Goal: Information Seeking & Learning: Find specific fact

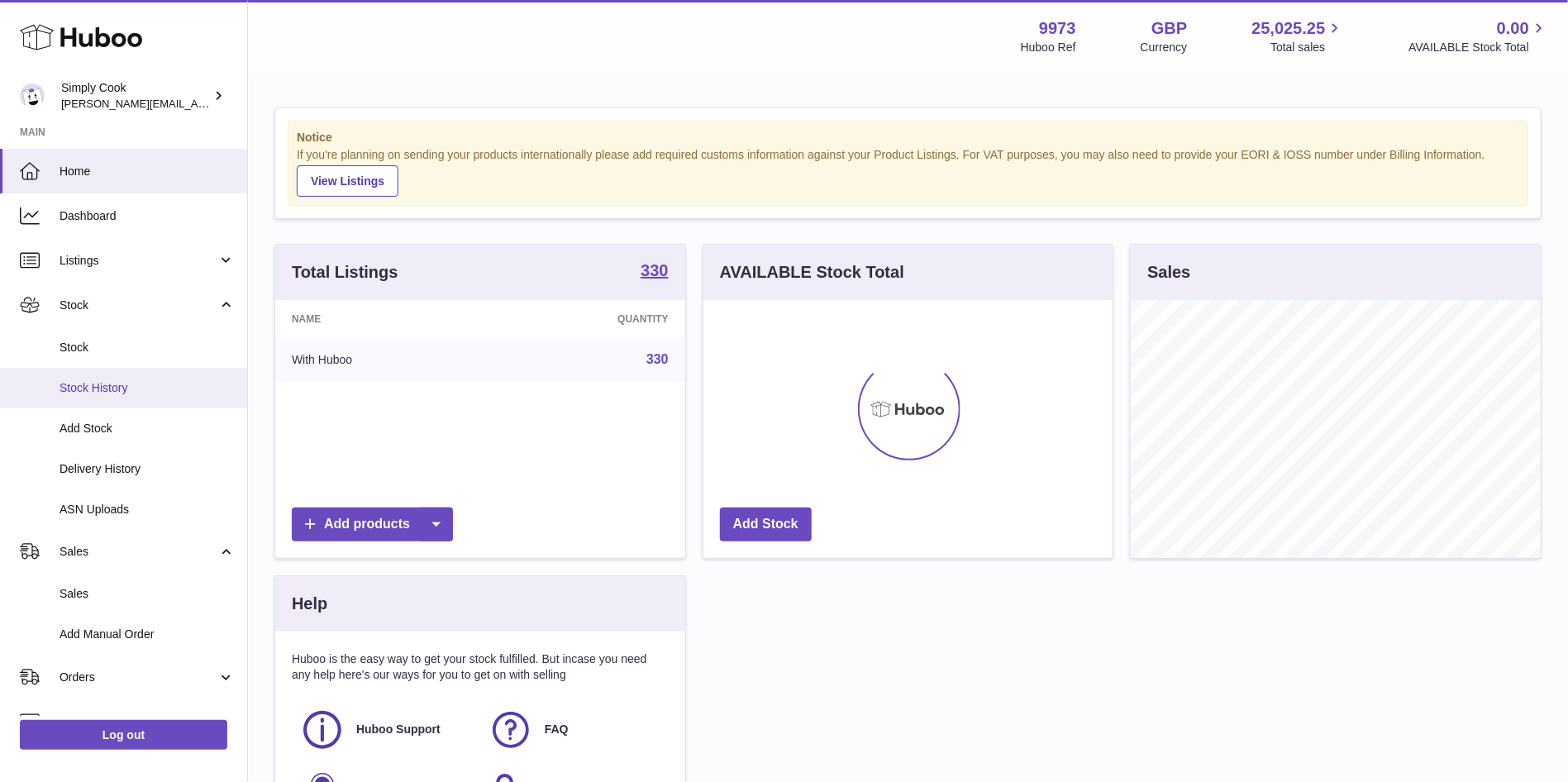
scroll to position [258, 410]
click at [66, 332] on link "Stock" at bounding box center [124, 347] width 247 height 40
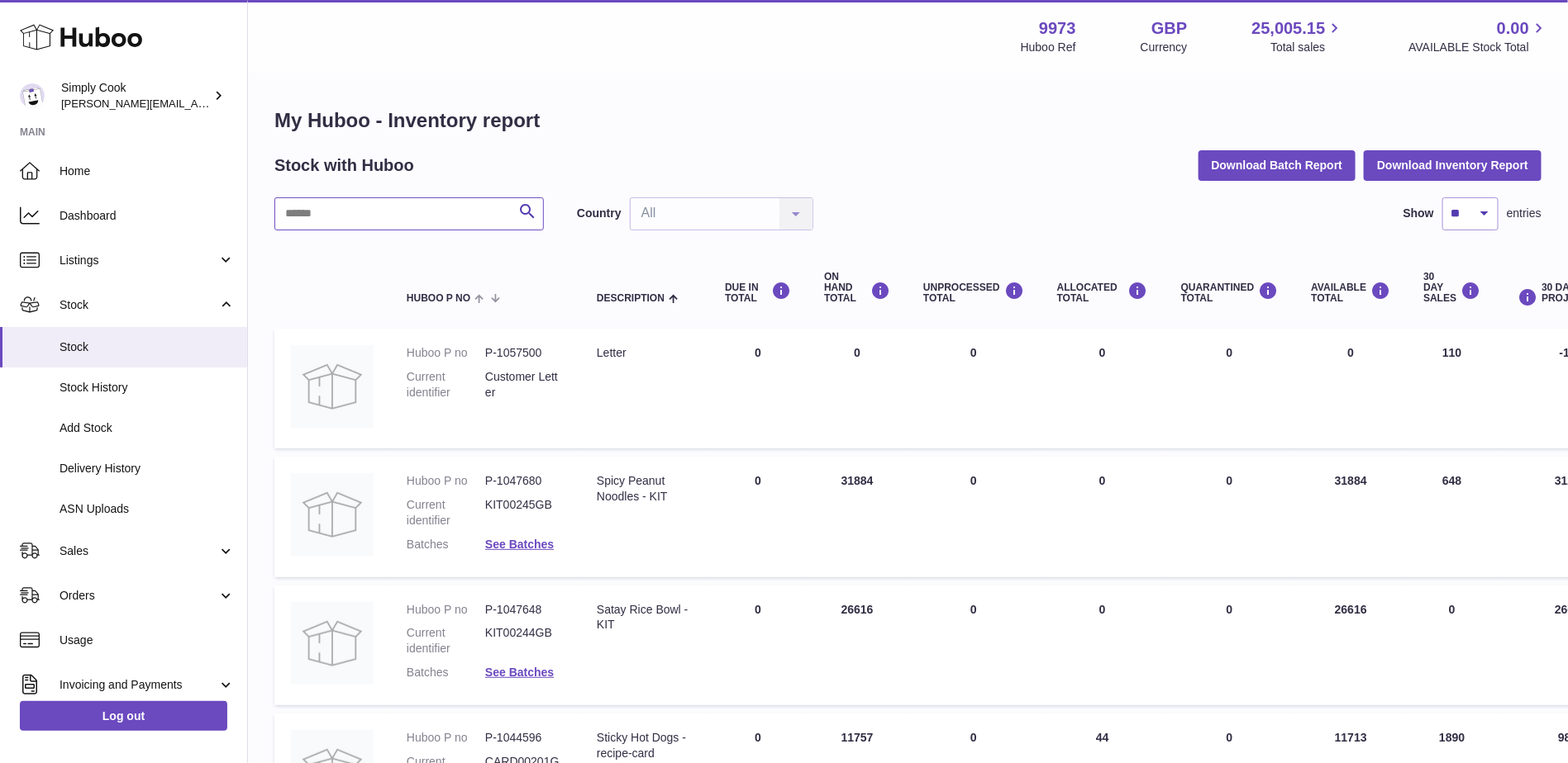
click at [419, 208] on input "text" at bounding box center [408, 214] width 269 height 33
type input "*******"
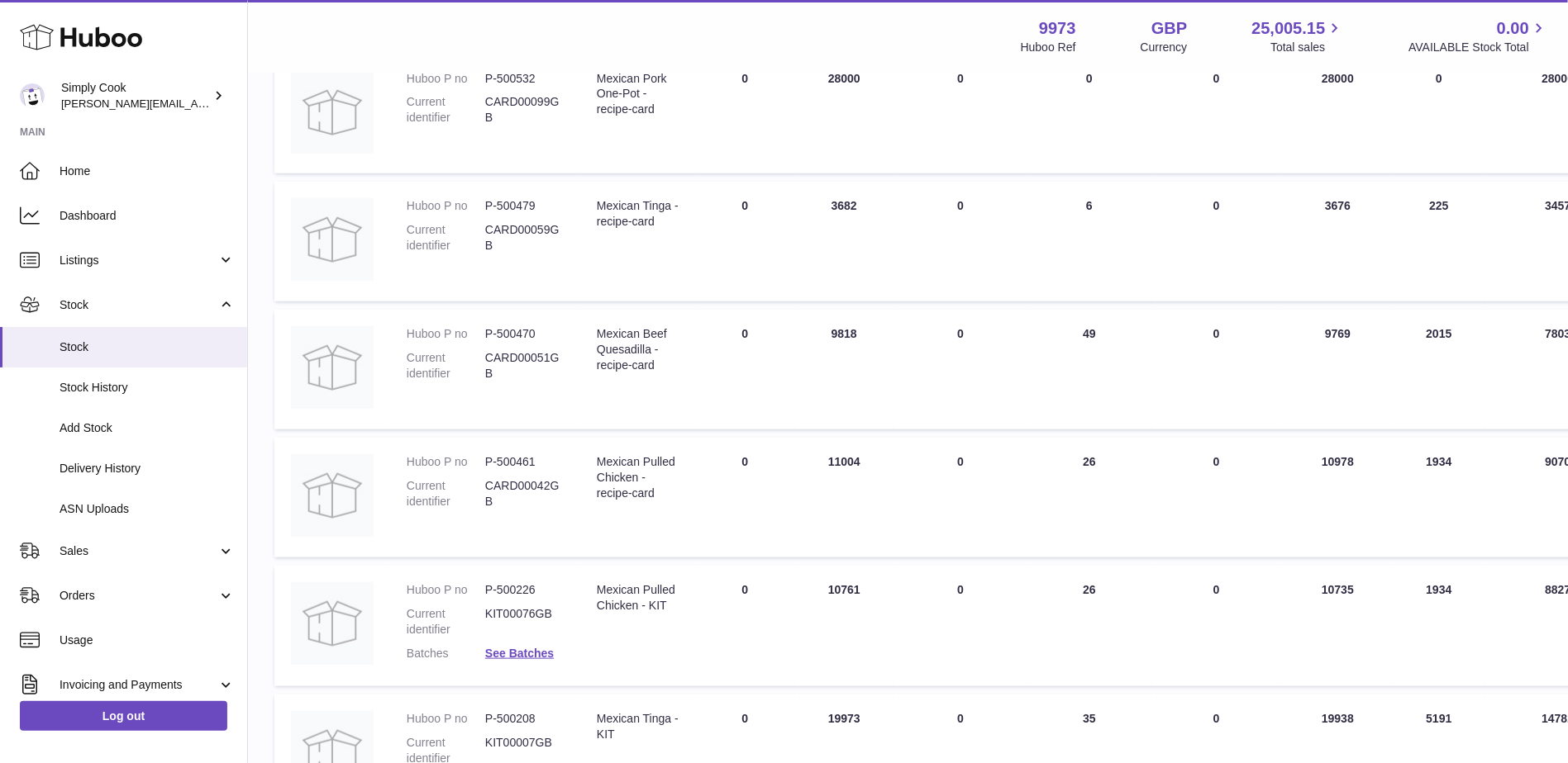
scroll to position [619, 0]
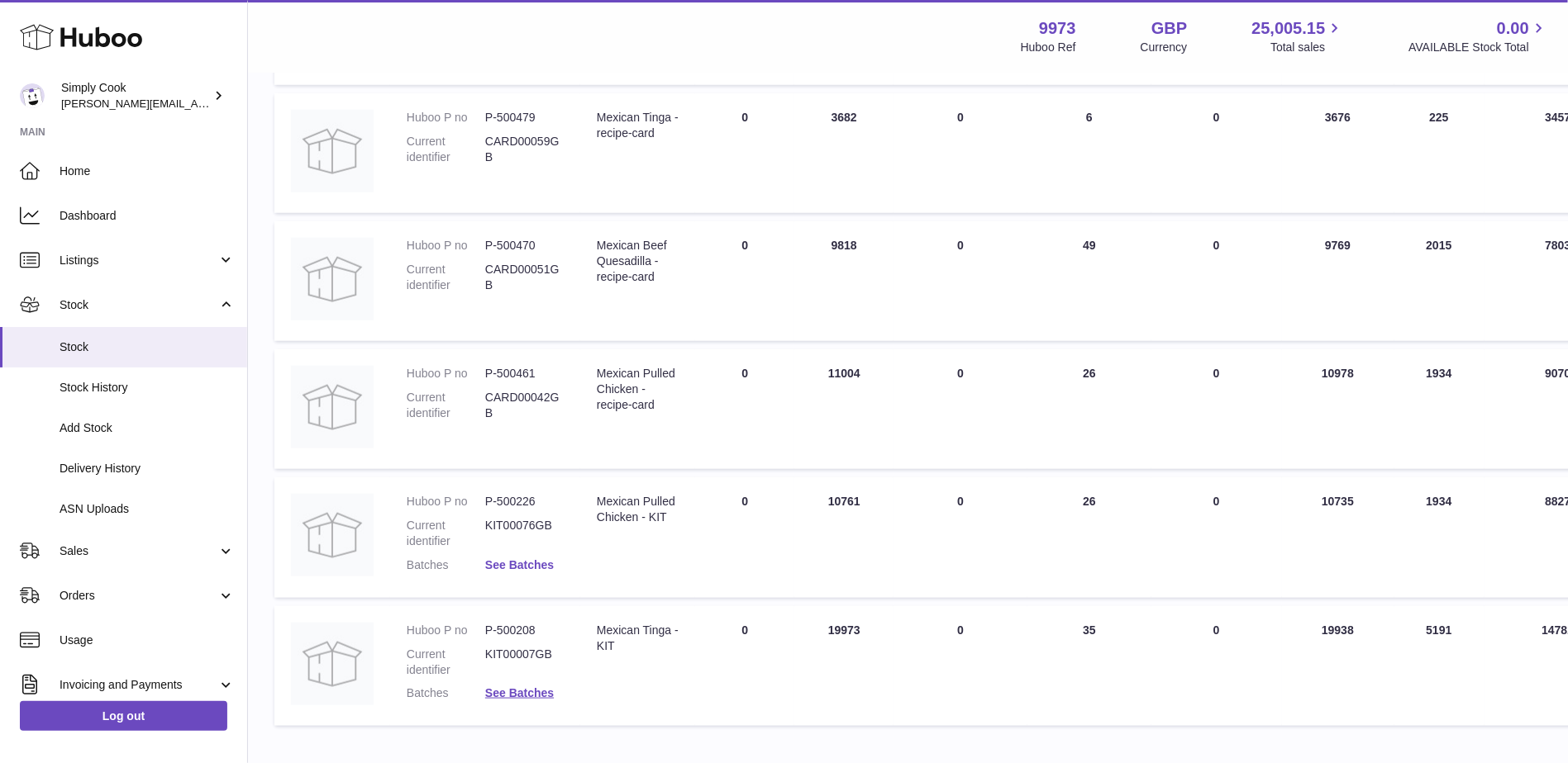
click at [530, 559] on link "See Batches" at bounding box center [520, 565] width 68 height 13
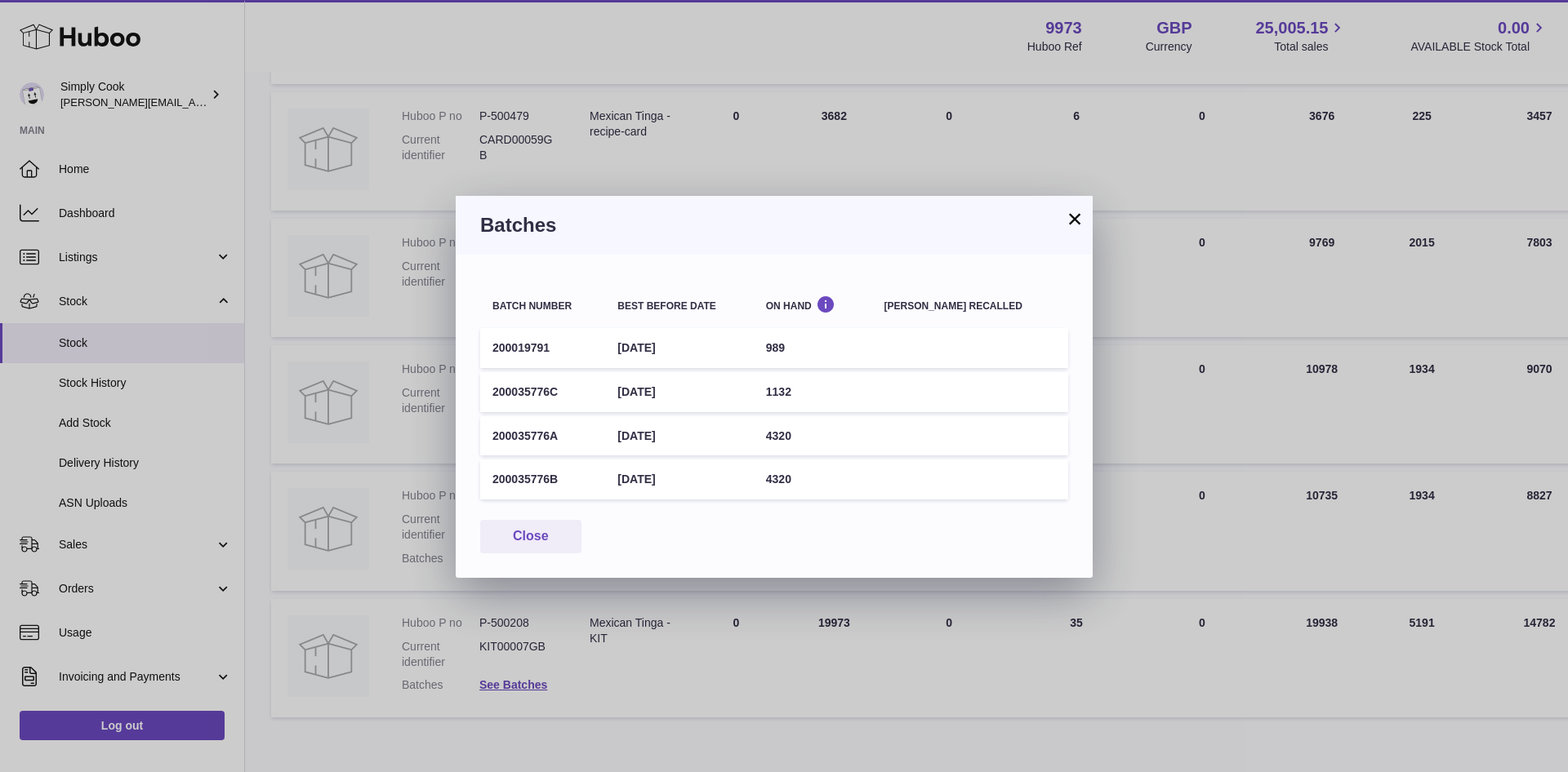
click at [521, 347] on td "200019791" at bounding box center [543, 348] width 125 height 40
copy tr "200019791"
click at [659, 352] on td "[DATE]" at bounding box center [679, 348] width 148 height 40
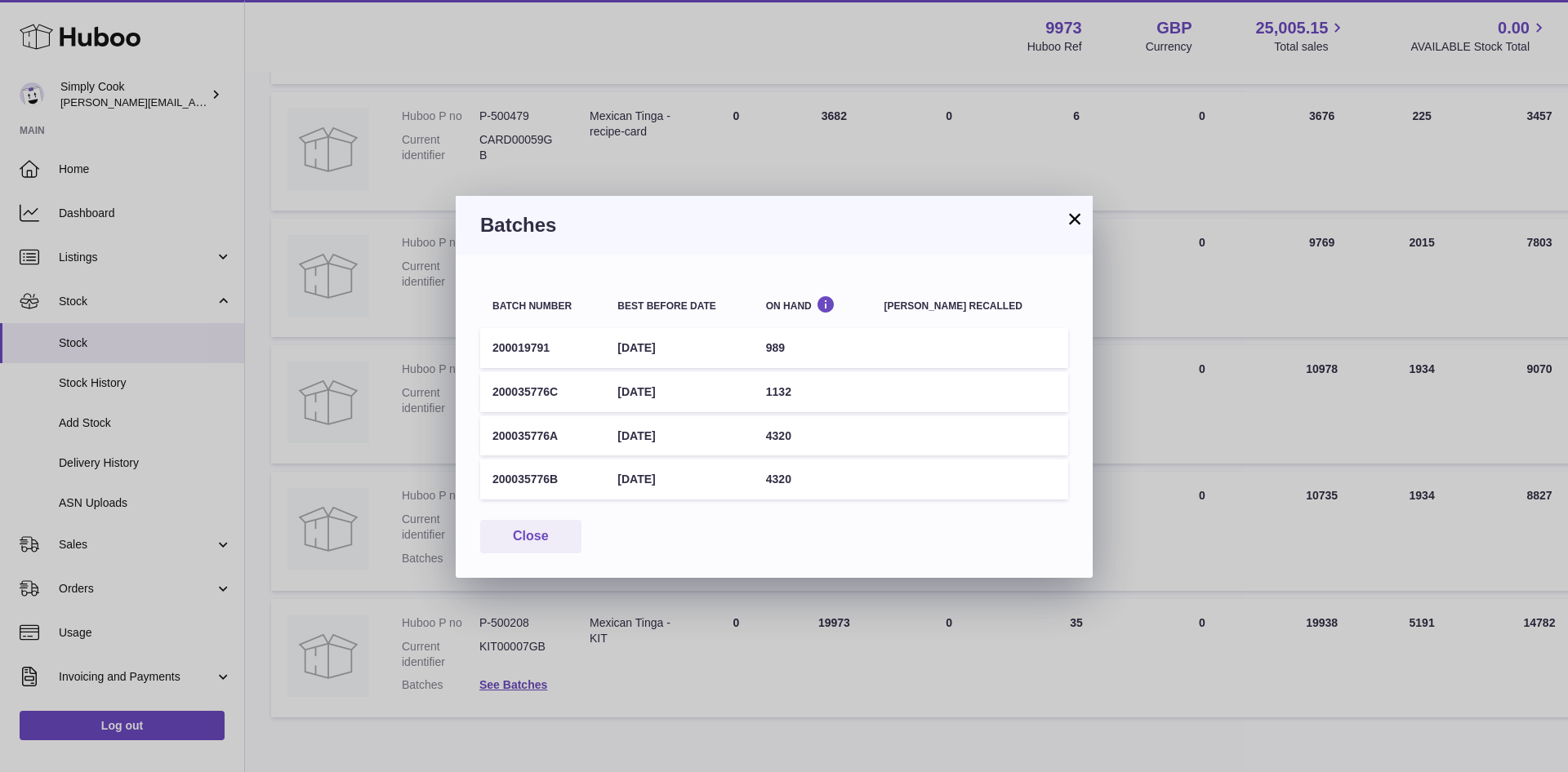
click at [659, 352] on td "[DATE]" at bounding box center [679, 348] width 148 height 40
copy tr "[DATE]"
click at [565, 528] on button "Close" at bounding box center [531, 537] width 101 height 34
